Goal: Find specific page/section: Find specific page/section

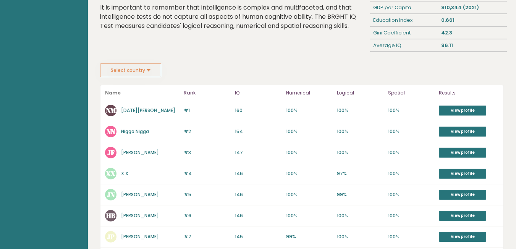
scroll to position [44, 0]
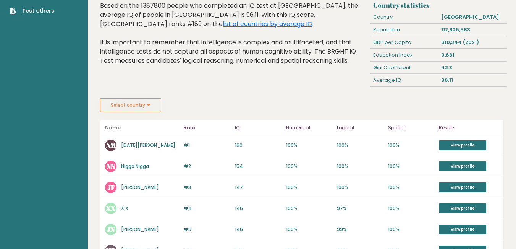
click at [140, 104] on button "Select country" at bounding box center [130, 105] width 61 height 14
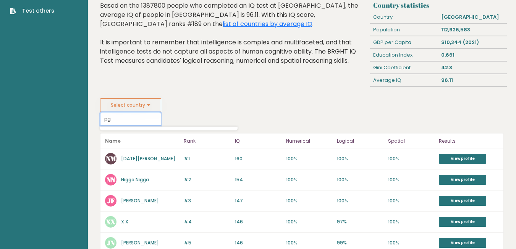
type input "p"
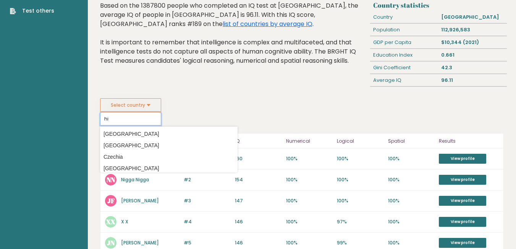
type input "h"
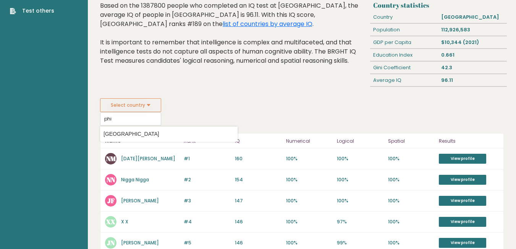
click at [123, 133] on option "[GEOGRAPHIC_DATA]" at bounding box center [169, 133] width 134 height 11
type input "[GEOGRAPHIC_DATA]"
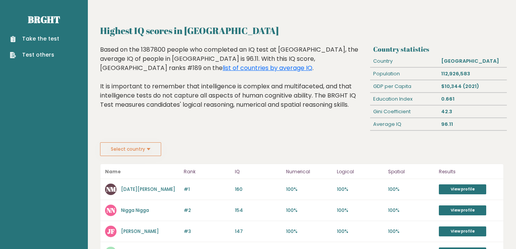
scroll to position [38, 0]
